Goal: Task Accomplishment & Management: Use online tool/utility

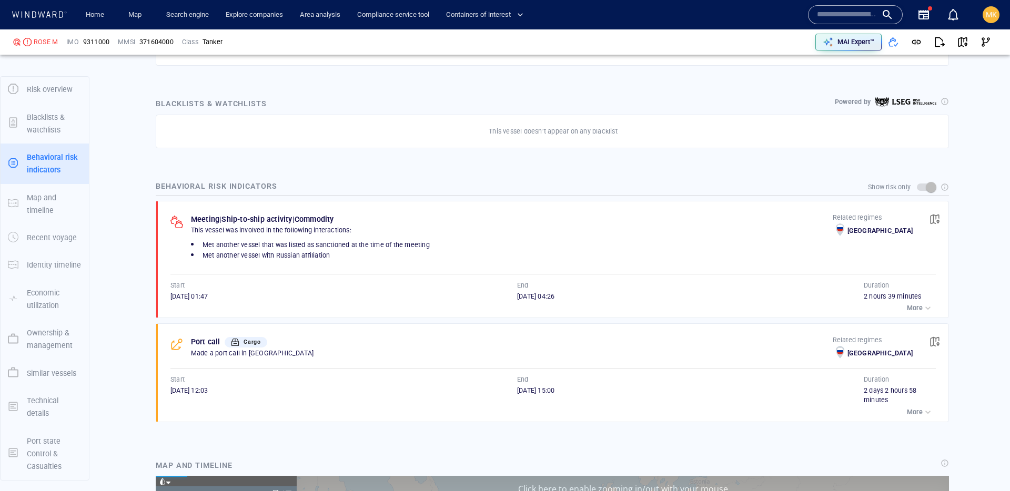
scroll to position [195070, 0]
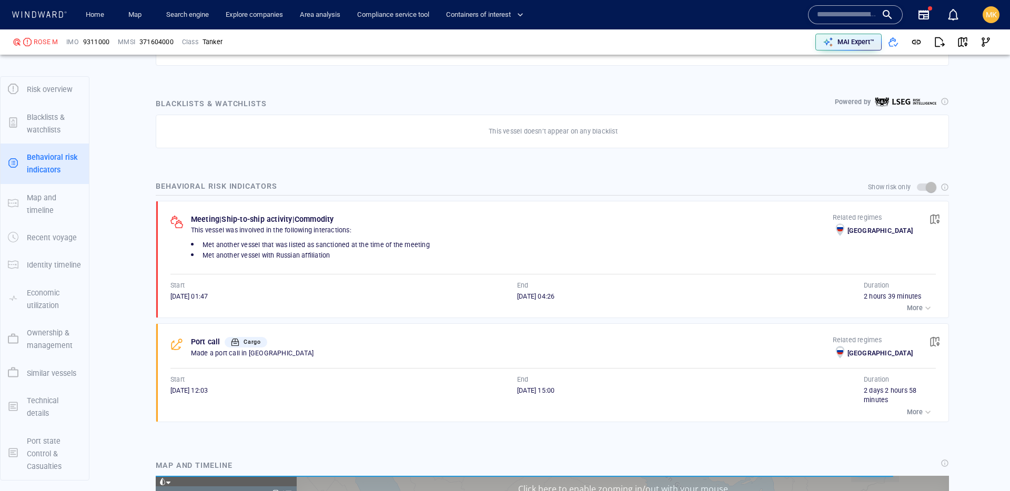
click at [919, 309] on p "More" at bounding box center [915, 307] width 16 height 9
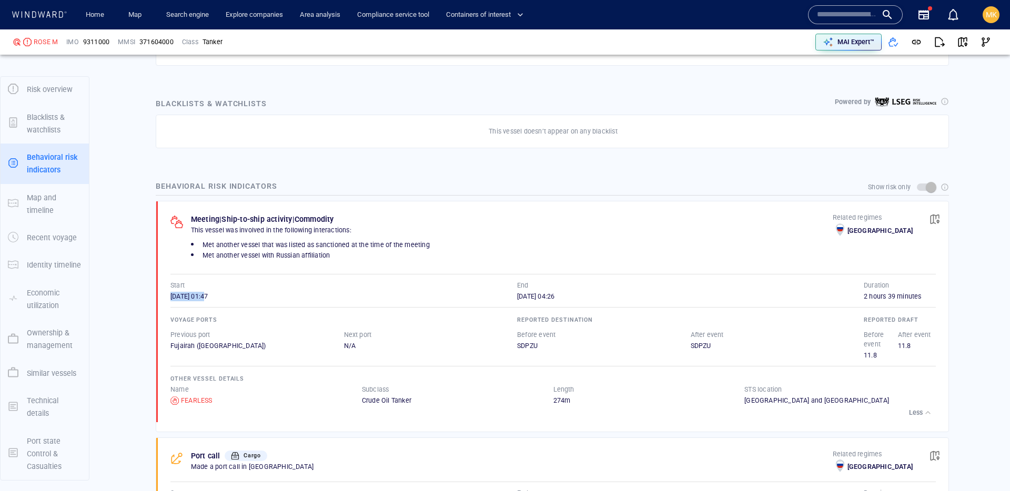
drag, startPoint x: 166, startPoint y: 296, endPoint x: 224, endPoint y: 295, distance: 57.9
click at [224, 295] on div "Meeting | Ship-to-ship activity | Commodity This vessel was involved in the fol…" at bounding box center [555, 311] width 785 height 221
drag, startPoint x: 224, startPoint y: 295, endPoint x: 485, endPoint y: 110, distance: 320.0
click at [208, 295] on span "25/08/2025 01:47" at bounding box center [188, 296] width 37 height 8
copy div "FEARLESS"
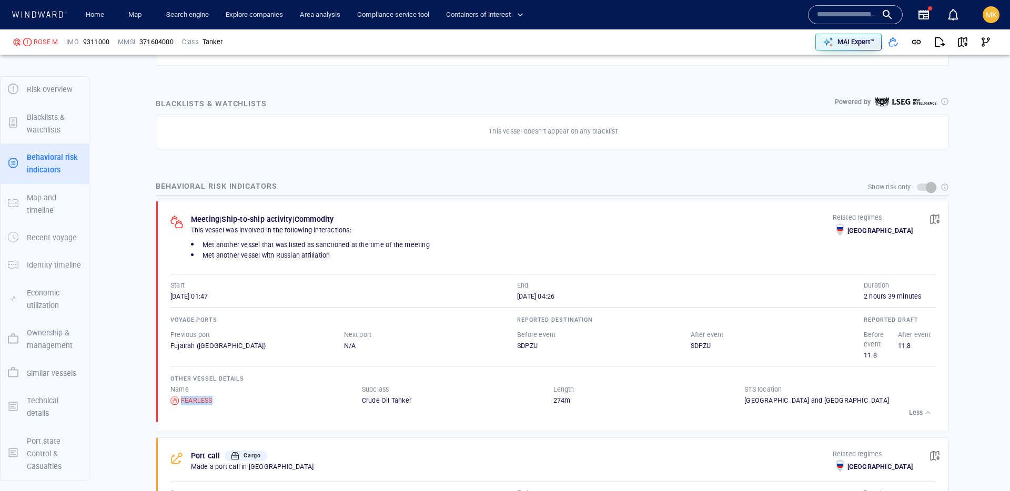
click at [940, 216] on button "button" at bounding box center [934, 219] width 23 height 23
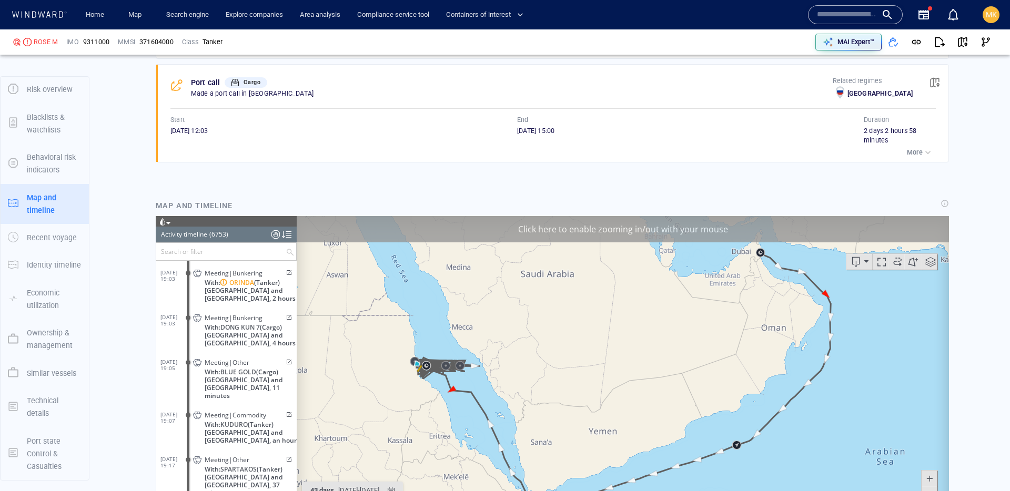
scroll to position [1001, 0]
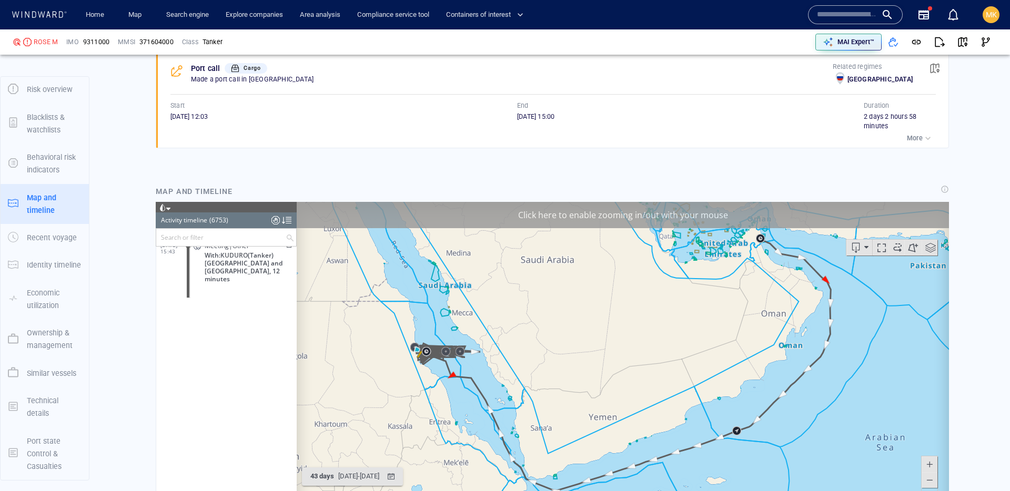
scroll to position [194482, 0]
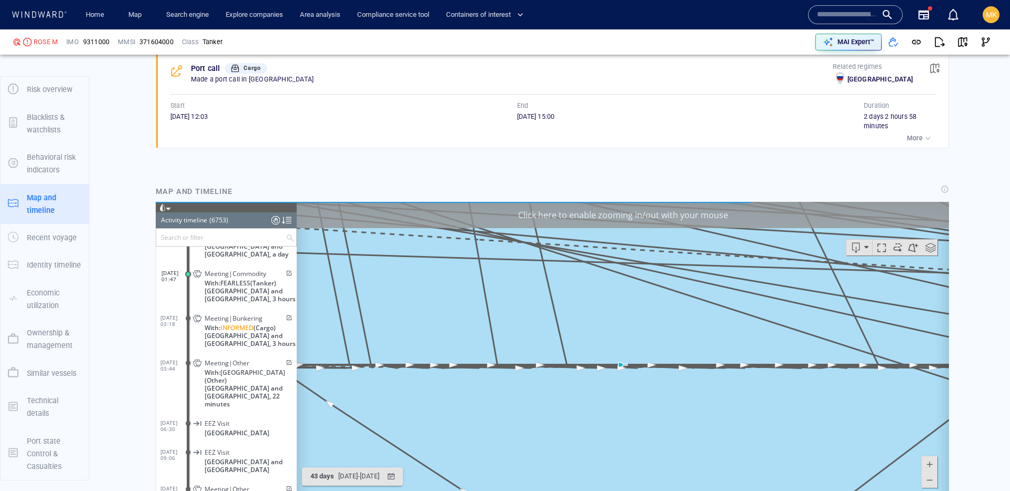
click at [286, 315] on span at bounding box center [287, 318] width 9 height 6
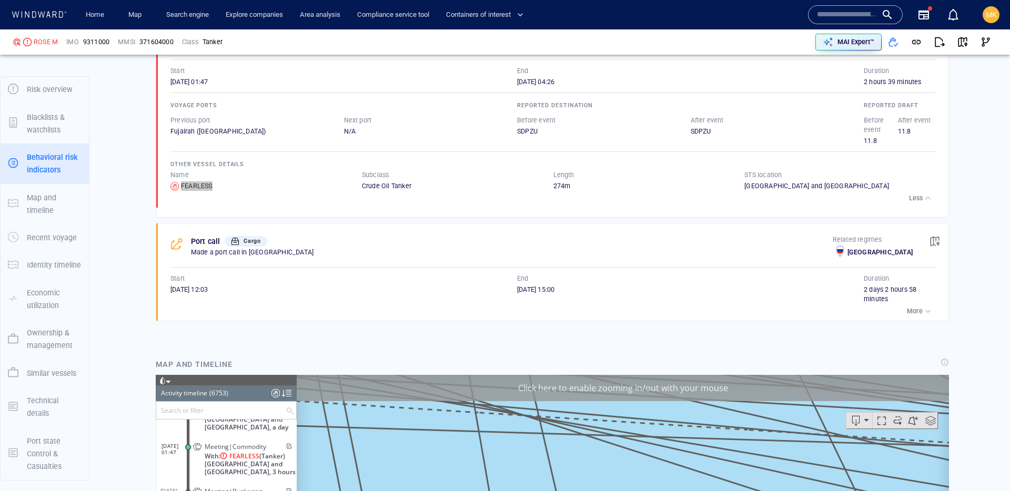
scroll to position [877, 0]
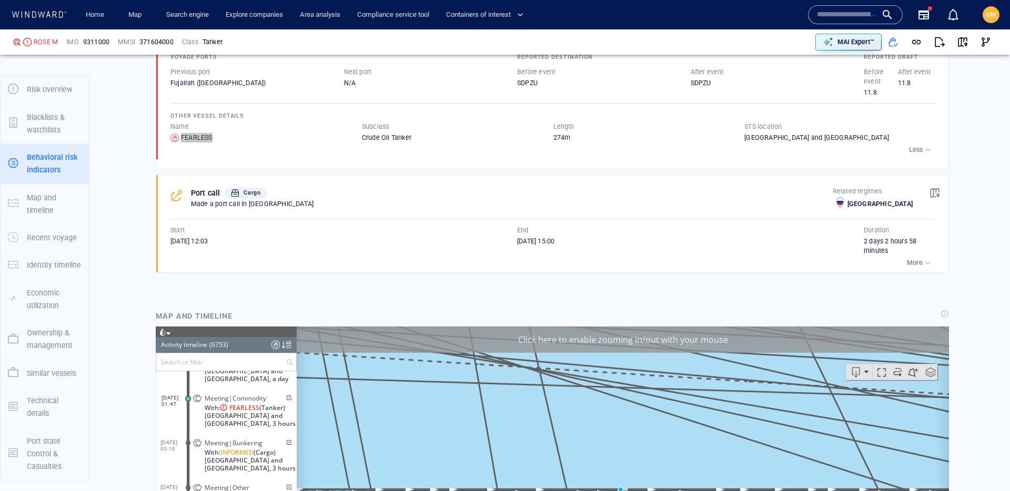
click at [286, 395] on span at bounding box center [287, 398] width 9 height 6
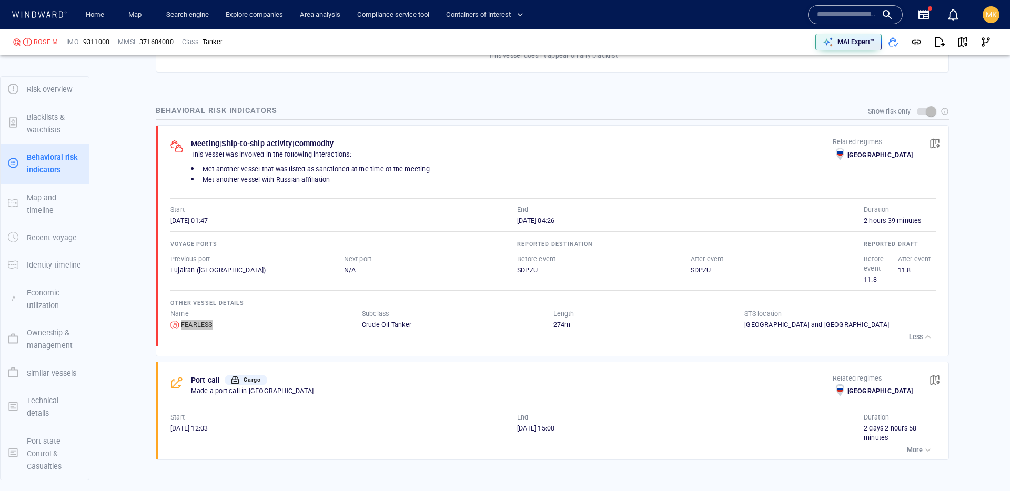
scroll to position [691, 0]
click at [426, 159] on div "This vessel was involved in the following interactions:" at bounding box center [512, 154] width 646 height 14
drag, startPoint x: 485, startPoint y: 166, endPoint x: 205, endPoint y: 172, distance: 279.9
click at [206, 172] on li "Met another vessel that was listed as sanctioned at the time of the meeting" at bounding box center [512, 168] width 642 height 11
click at [205, 172] on li "Met another vessel that was listed as sanctioned at the time of the meeting" at bounding box center [512, 168] width 642 height 11
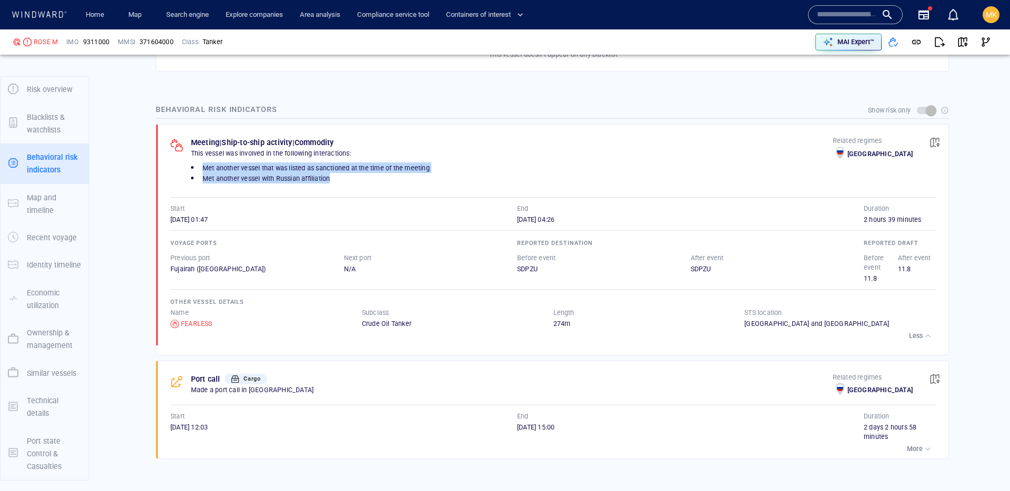
drag, startPoint x: 202, startPoint y: 169, endPoint x: 404, endPoint y: 178, distance: 202.2
click at [404, 178] on div "Met another vessel that was listed as sanctioned at the time of the meeting Met…" at bounding box center [512, 172] width 646 height 25
click at [404, 178] on li "Met another vessel with Russian affiliation" at bounding box center [512, 178] width 642 height 11
click at [404, 179] on li "Met another vessel with Russian affiliation" at bounding box center [512, 178] width 642 height 11
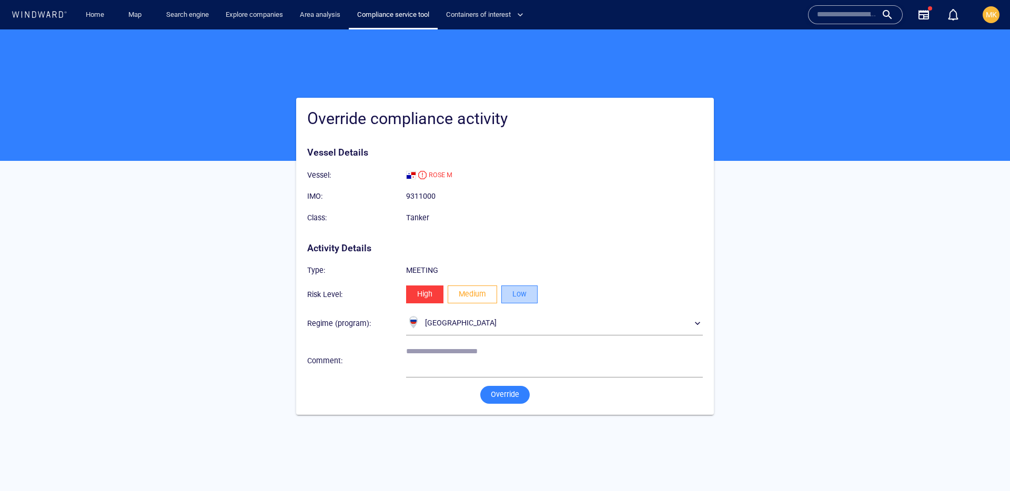
click at [519, 293] on span "Low" at bounding box center [519, 294] width 14 height 13
click at [498, 365] on textarea at bounding box center [554, 360] width 297 height 27
type textarea "*"
type textarea "**********"
click at [512, 398] on span "Override" at bounding box center [505, 394] width 28 height 13
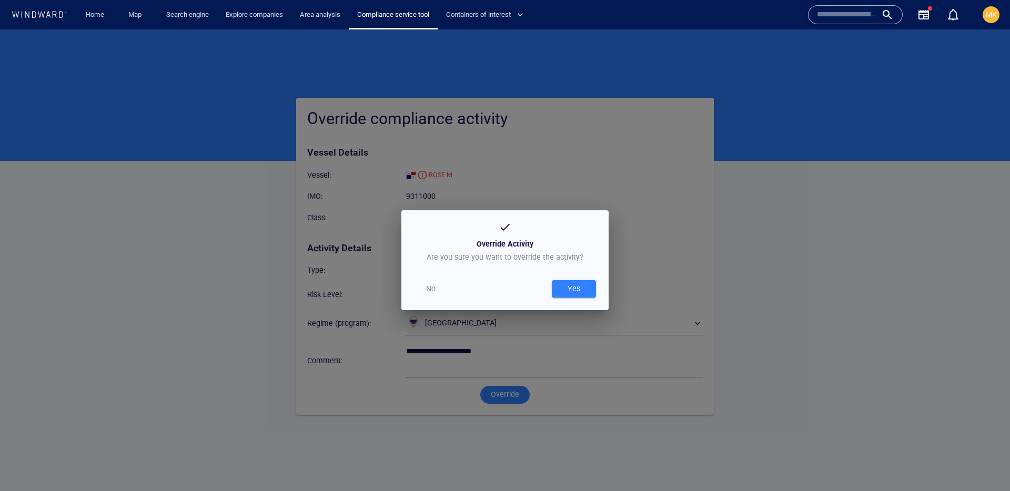
click at [571, 300] on div "No Yes" at bounding box center [505, 289] width 199 height 34
click at [572, 294] on div "Yes" at bounding box center [573, 288] width 17 height 17
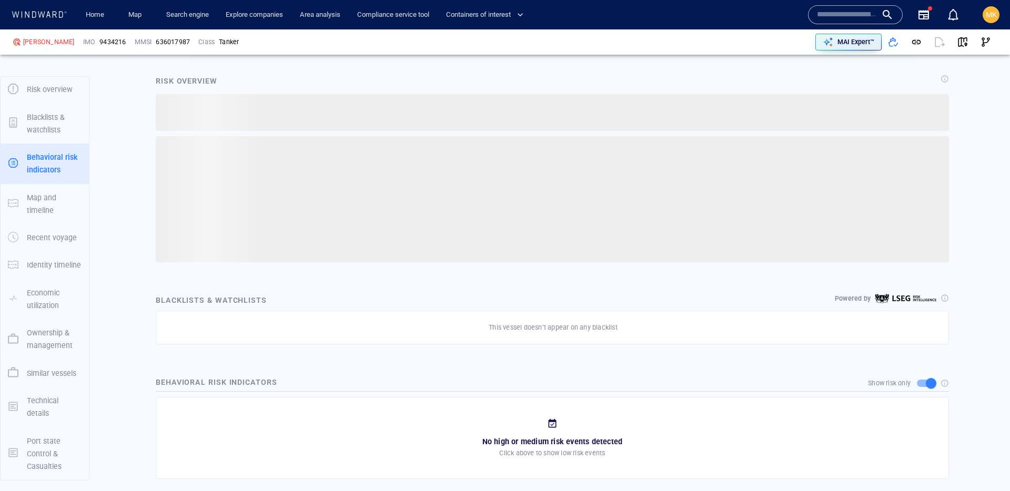
scroll to position [27, 0]
